Goal: Find specific page/section: Find specific page/section

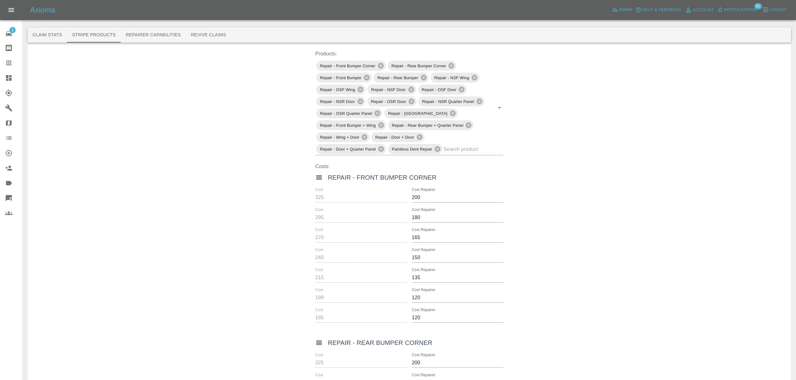
scroll to position [53, 0]
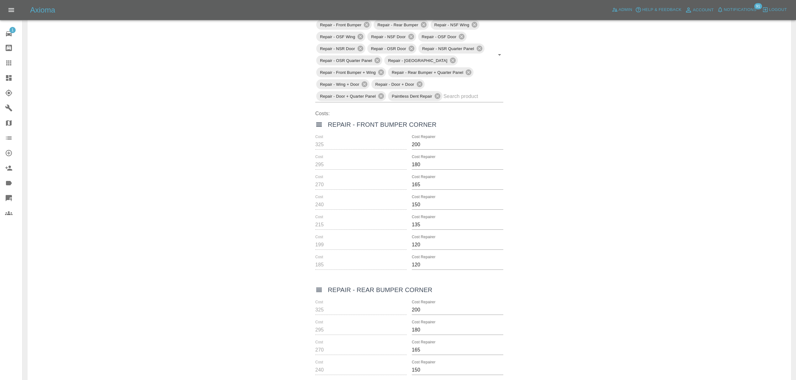
click at [1, 73] on link "Dashboard" at bounding box center [11, 77] width 22 height 15
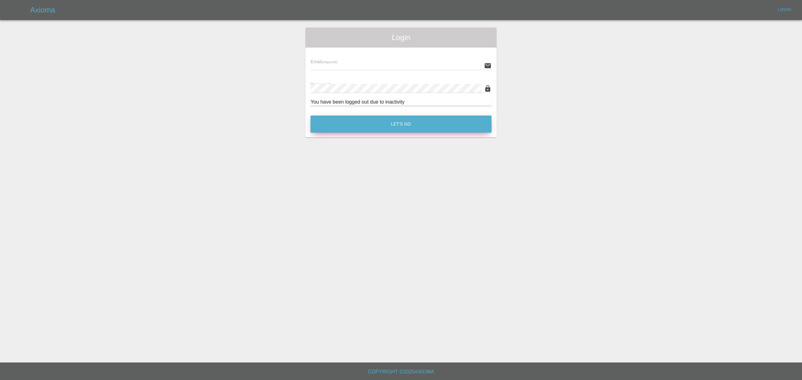
type input "stefano.sironi@axioma.co.uk"
click at [382, 122] on button "Let's Go" at bounding box center [400, 124] width 181 height 17
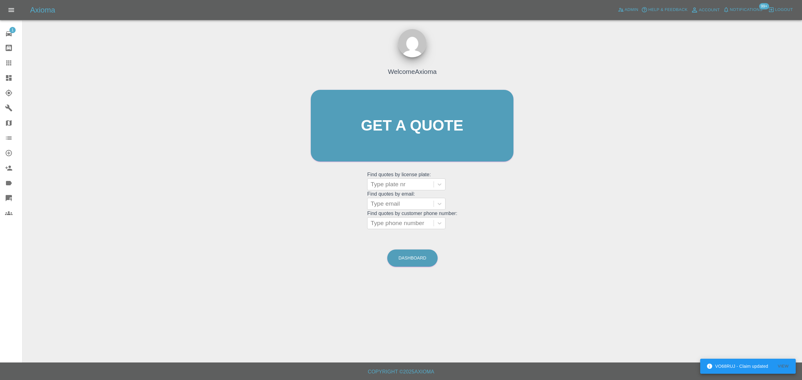
click at [14, 76] on div at bounding box center [14, 78] width 18 height 8
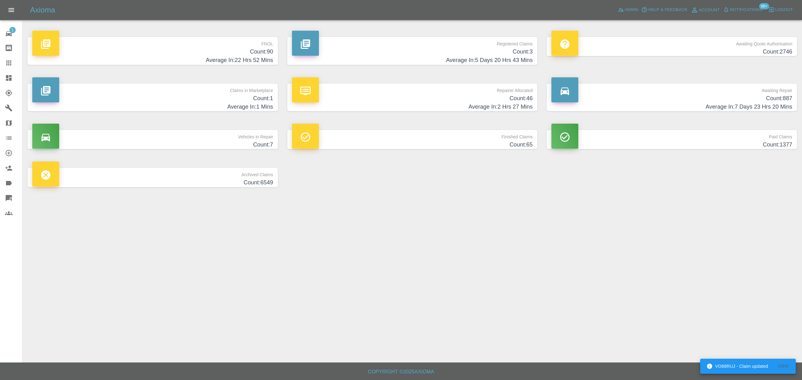
click at [213, 53] on h4 "Count: 90" at bounding box center [152, 52] width 241 height 8
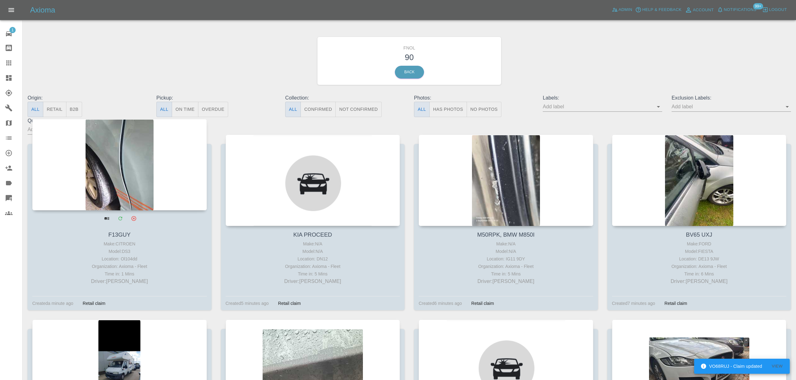
click at [132, 150] on div at bounding box center [119, 164] width 174 height 91
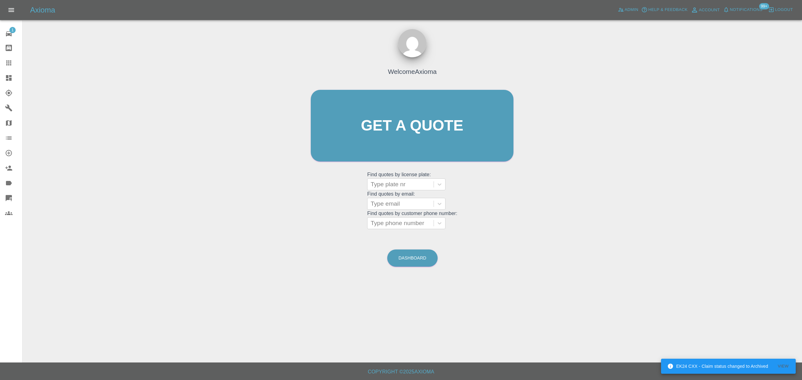
drag, startPoint x: 11, startPoint y: 75, endPoint x: 27, endPoint y: 87, distance: 19.2
click at [11, 75] on icon at bounding box center [9, 78] width 8 height 8
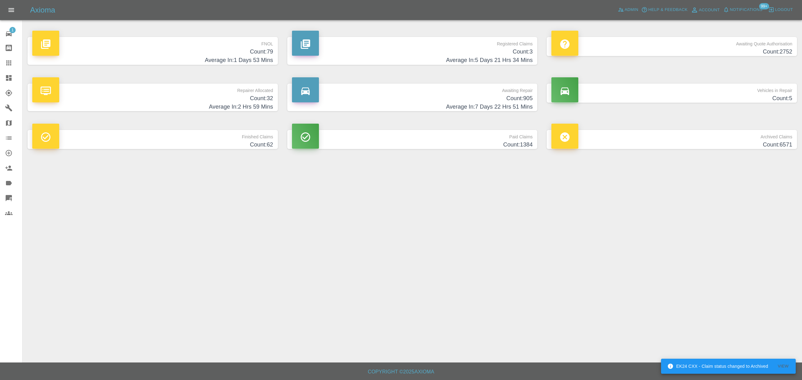
click at [192, 57] on h4 "Average In: 1 Days 53 Mins" at bounding box center [152, 60] width 241 height 8
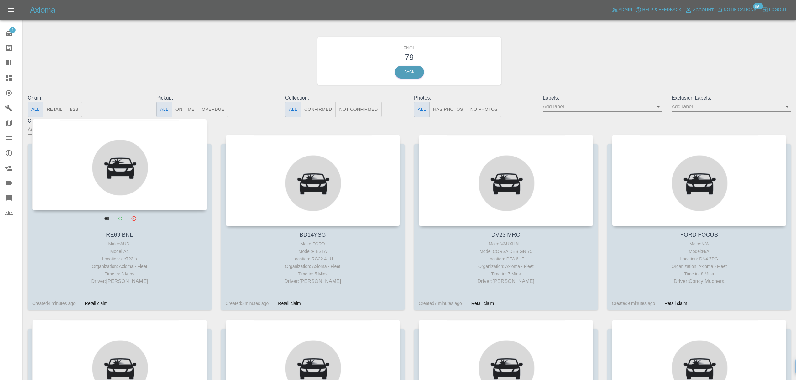
click at [152, 162] on div at bounding box center [119, 164] width 174 height 91
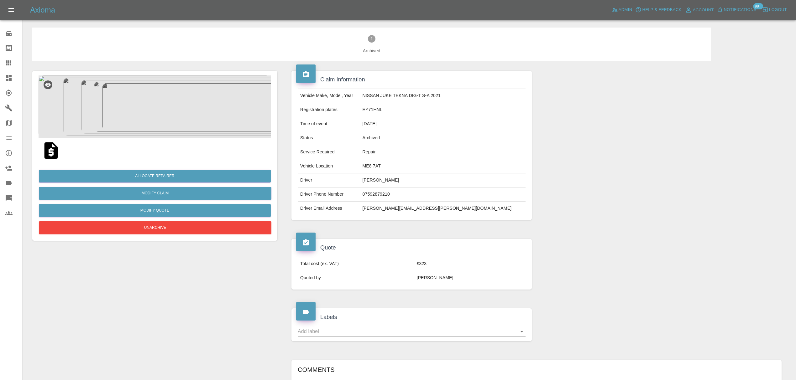
click at [174, 112] on img at bounding box center [155, 107] width 232 height 63
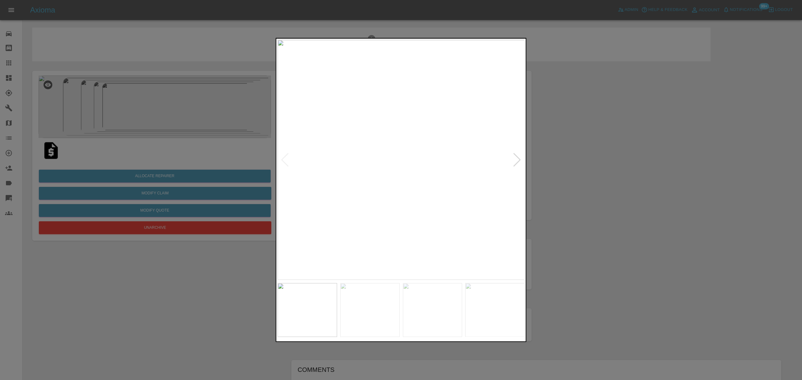
click at [515, 162] on div at bounding box center [517, 160] width 8 height 14
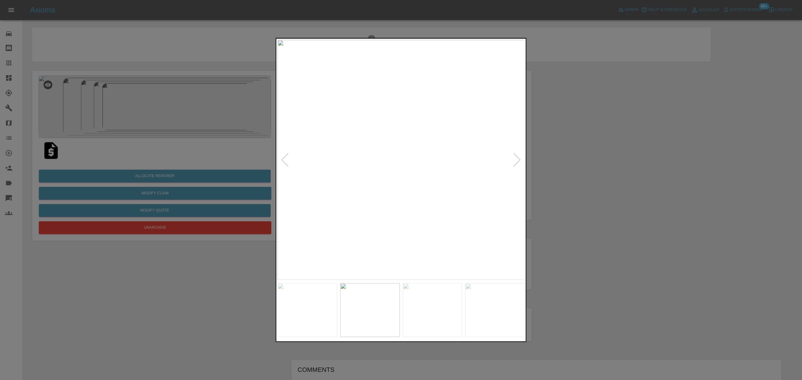
click at [515, 162] on div at bounding box center [517, 160] width 8 height 14
click at [515, 162] on img at bounding box center [401, 160] width 247 height 240
click at [278, 155] on img at bounding box center [401, 160] width 247 height 240
click at [281, 155] on div at bounding box center [285, 160] width 8 height 14
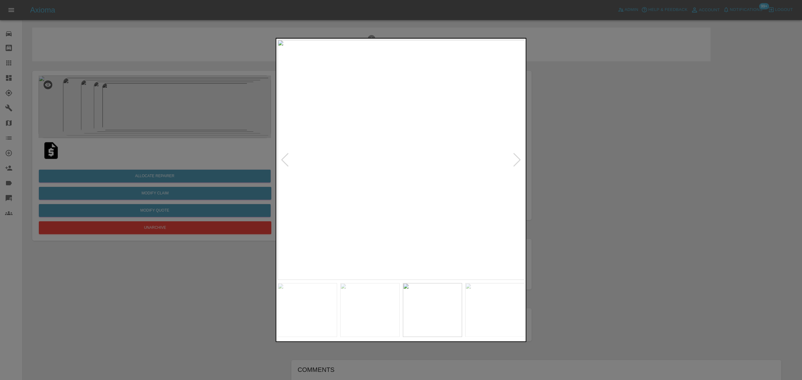
click at [281, 155] on div at bounding box center [285, 160] width 8 height 14
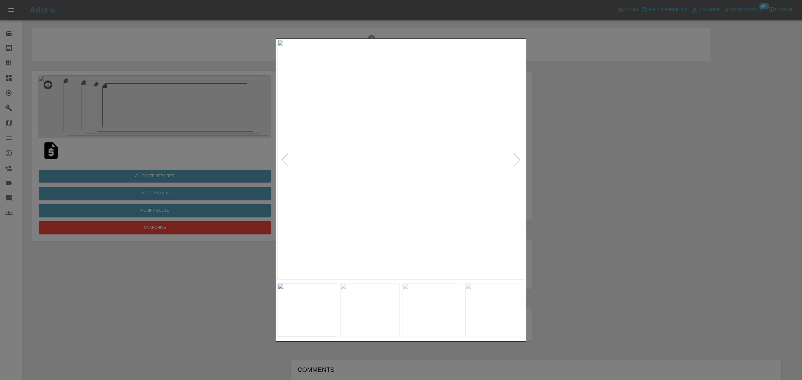
click at [281, 155] on div at bounding box center [285, 160] width 8 height 14
click at [281, 155] on img at bounding box center [401, 160] width 247 height 240
click at [612, 156] on div at bounding box center [401, 190] width 802 height 380
